Goal: Register for event/course

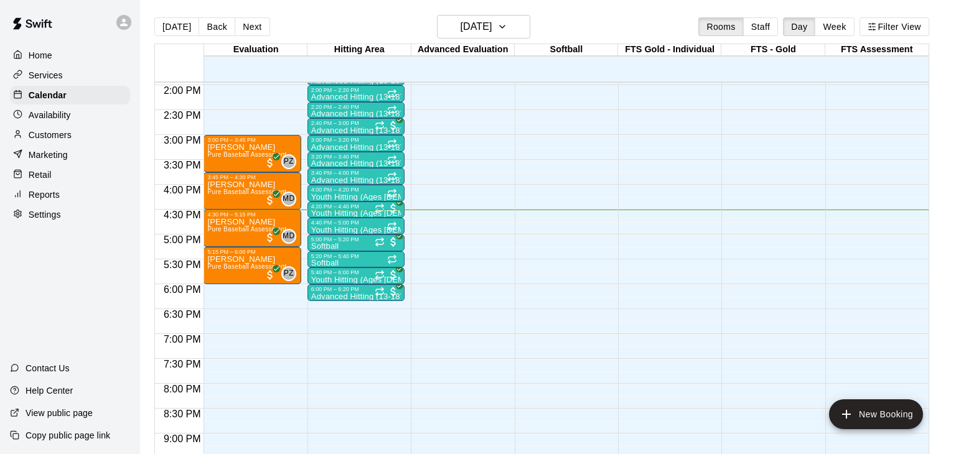
scroll to position [656, 0]
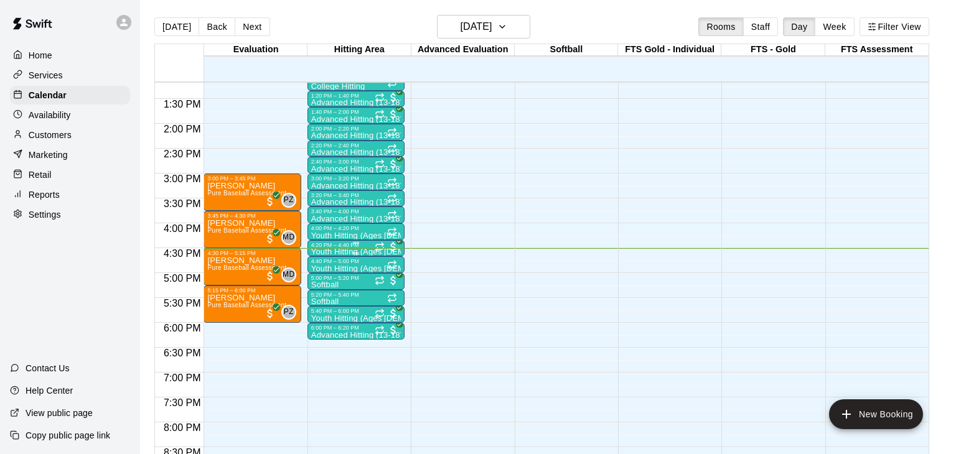
click at [366, 252] on p "Youth Hitting (Ages [DEMOGRAPHIC_DATA])" at bounding box center [356, 252] width 90 height 0
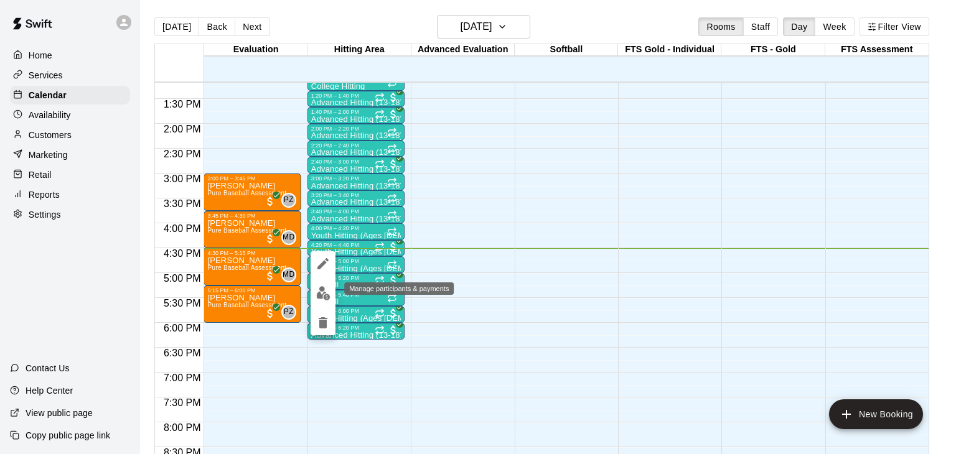
click at [324, 296] on img "edit" at bounding box center [323, 293] width 14 height 14
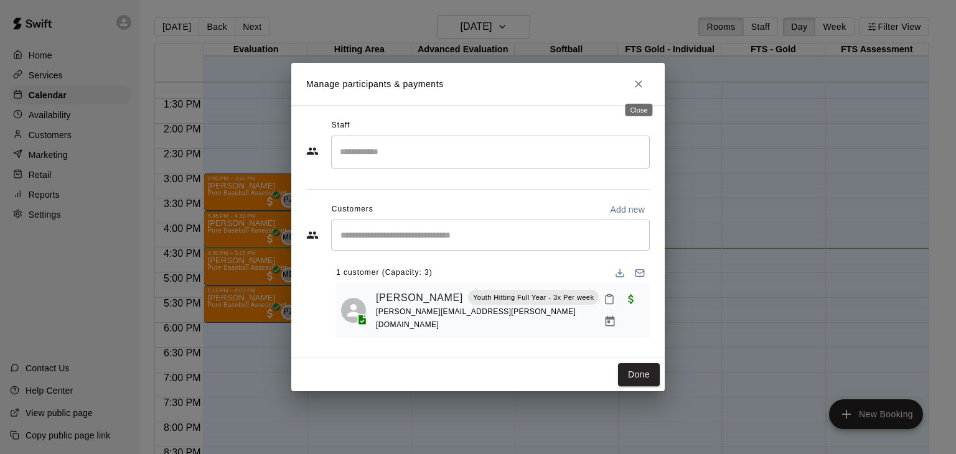
click at [640, 83] on icon "Close" at bounding box center [638, 84] width 12 height 12
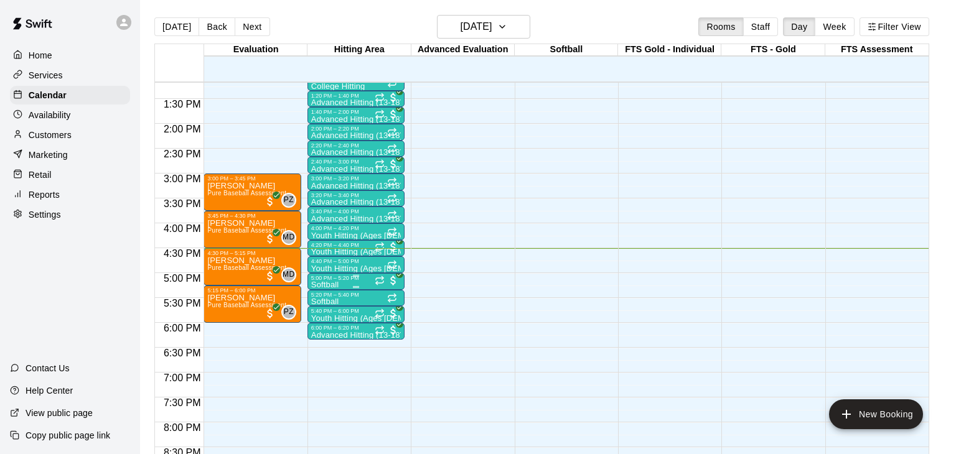
click at [321, 322] on img "edit" at bounding box center [323, 322] width 14 height 14
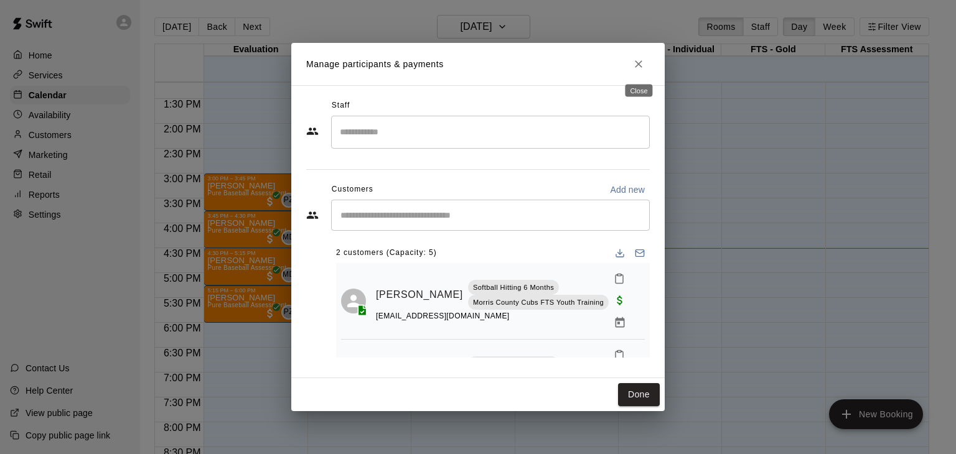
click at [637, 65] on icon "Close" at bounding box center [638, 63] width 7 height 7
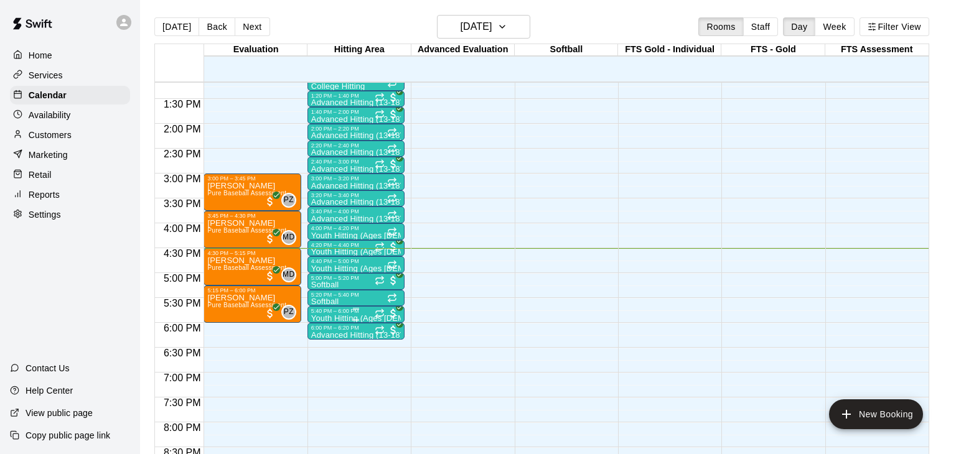
click at [332, 310] on div "5:40 PM – 6:00 PM" at bounding box center [356, 311] width 90 height 6
click at [324, 351] on img "edit" at bounding box center [323, 349] width 14 height 14
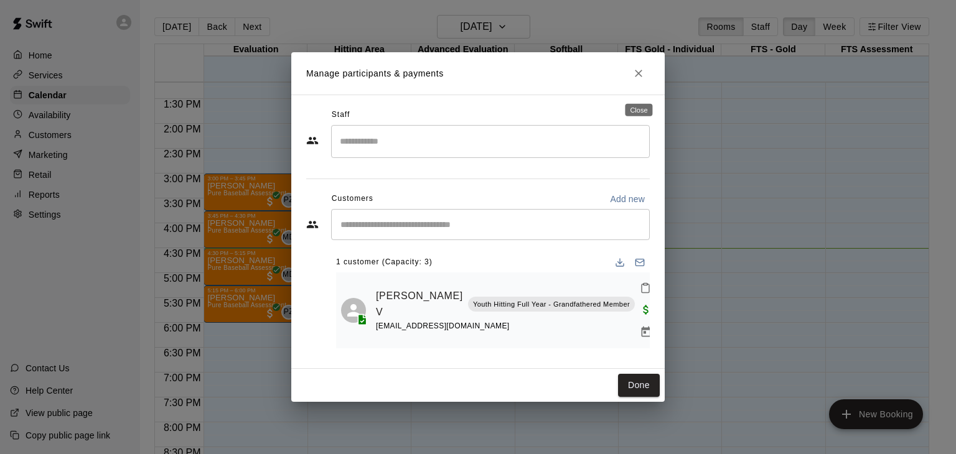
click at [639, 80] on icon "Close" at bounding box center [638, 73] width 12 height 12
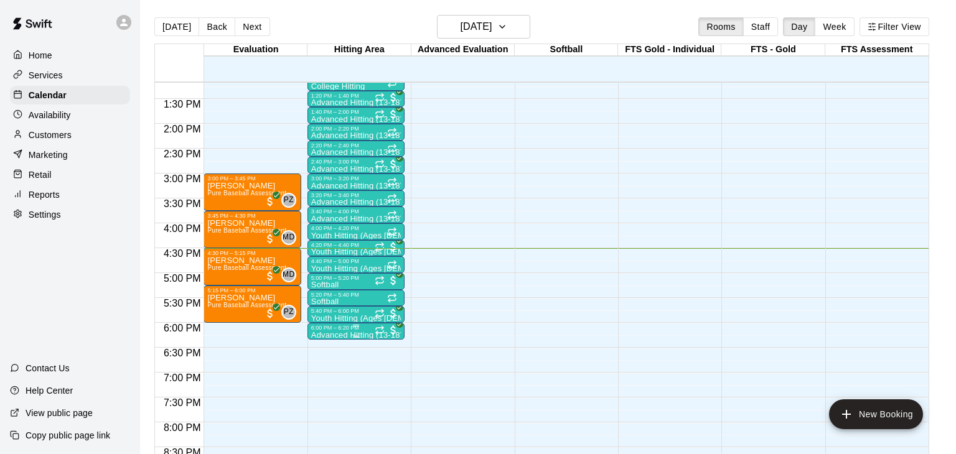
click at [340, 335] on p "Advanced Hitting (13-18)" at bounding box center [356, 335] width 90 height 0
click at [323, 378] on img "edit" at bounding box center [323, 376] width 14 height 14
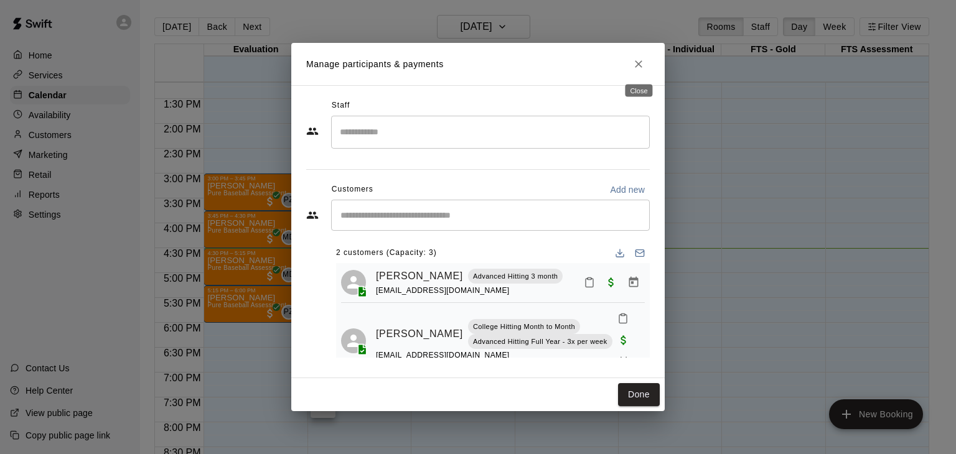
click at [640, 69] on icon "Close" at bounding box center [638, 64] width 12 height 12
